Goal: Information Seeking & Learning: Learn about a topic

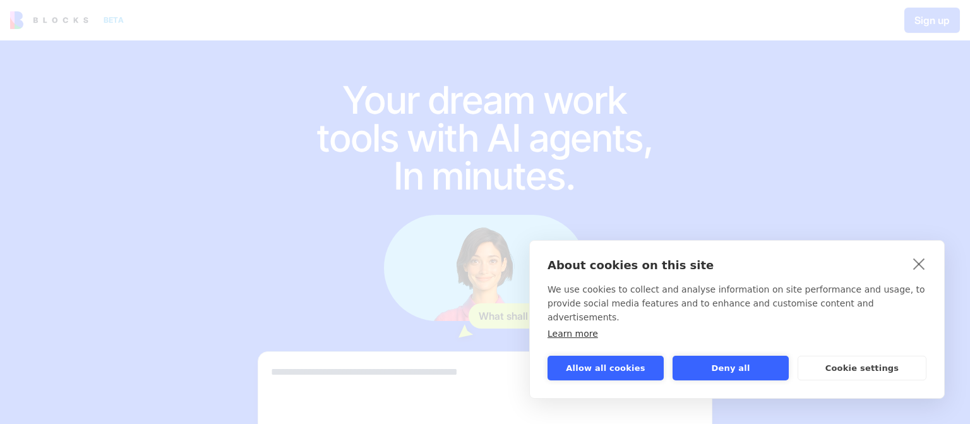
click at [917, 274] on link "close" at bounding box center [920, 263] width 20 height 20
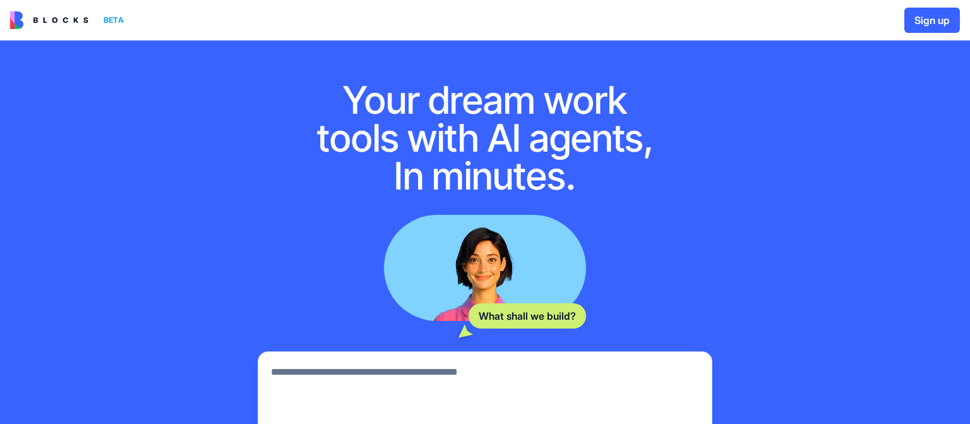
click at [59, 20] on img at bounding box center [49, 20] width 78 height 18
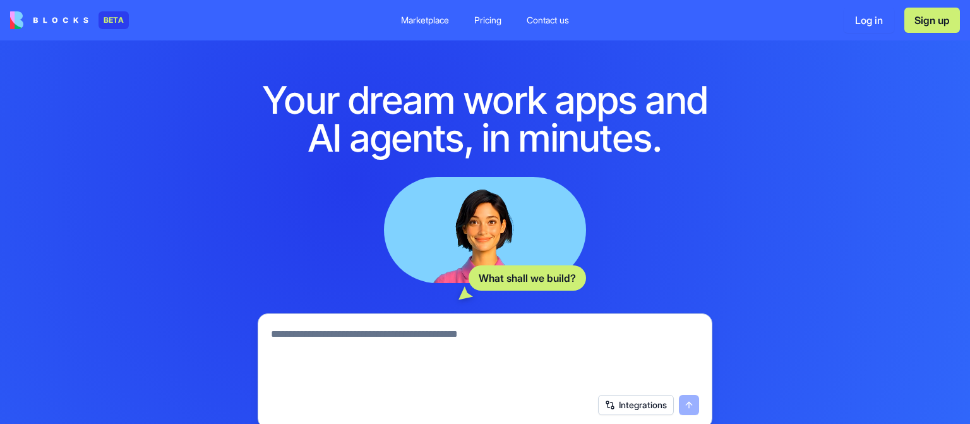
click at [483, 24] on div "Pricing" at bounding box center [487, 20] width 27 height 13
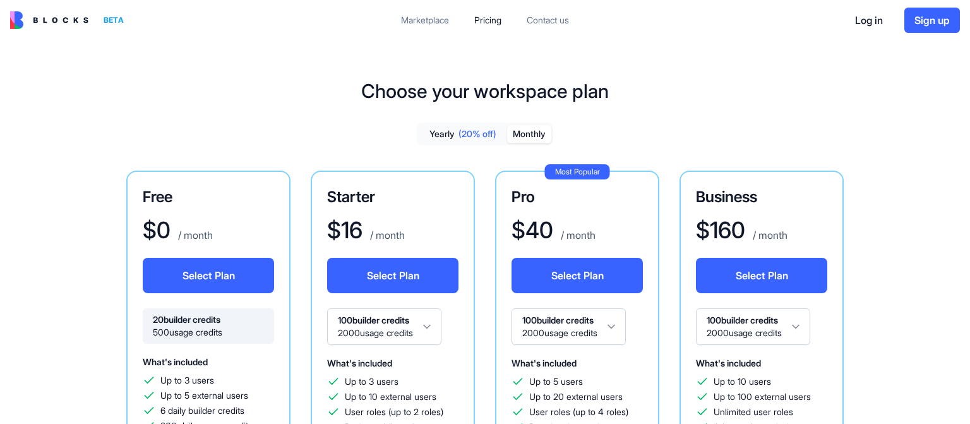
click at [526, 128] on button "Monthly" at bounding box center [529, 134] width 44 height 18
click at [529, 135] on button "Monthly" at bounding box center [529, 134] width 44 height 18
click at [432, 21] on div "Marketplace" at bounding box center [425, 20] width 48 height 13
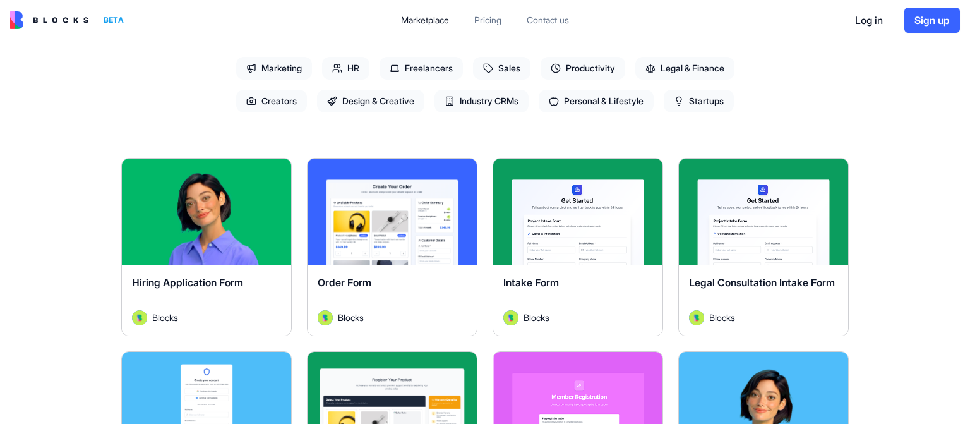
scroll to position [126, 0]
